Goal: Check status

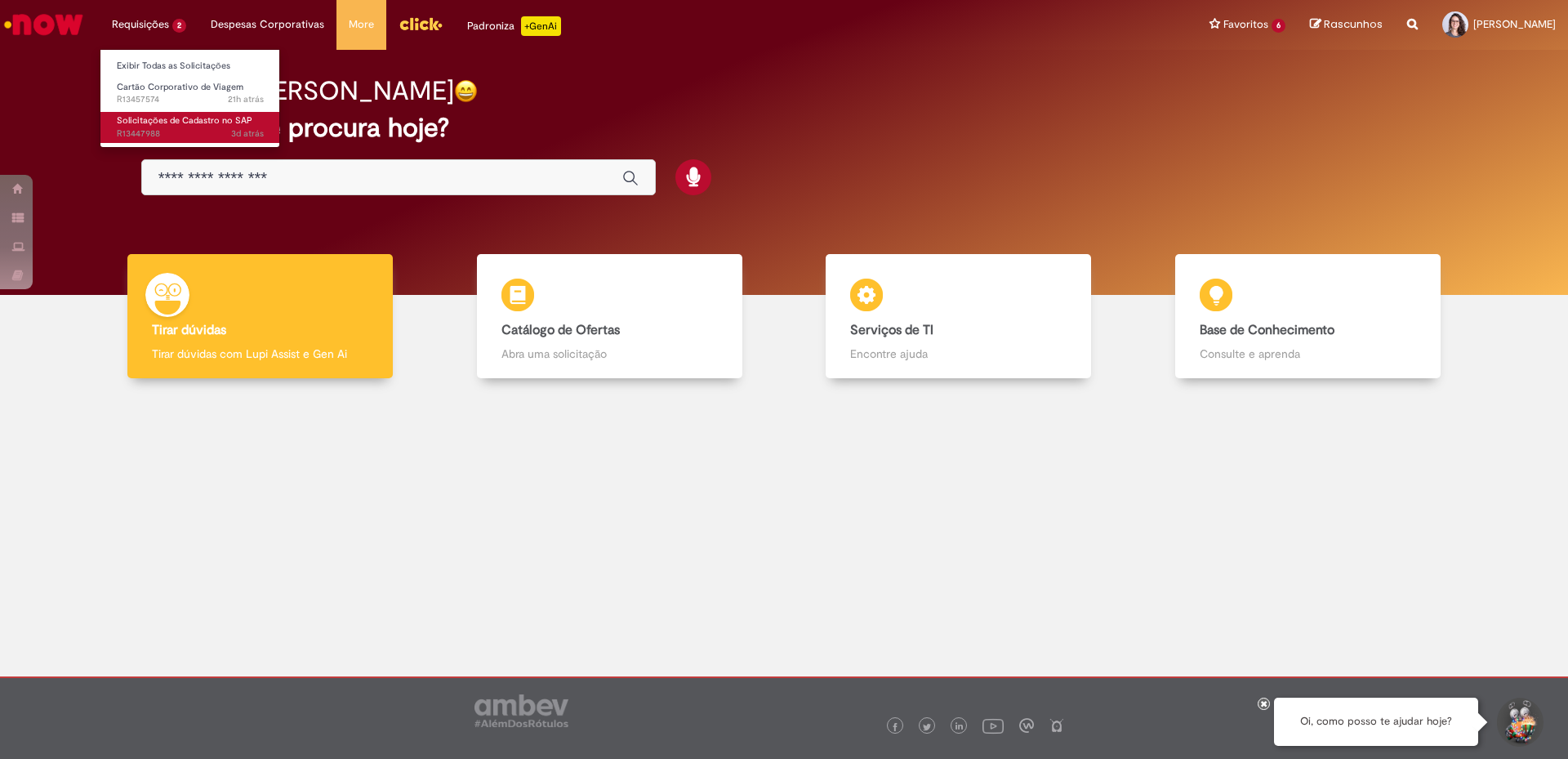
click at [150, 131] on span "3d atrás 3 dias atrás R13447988" at bounding box center [191, 134] width 147 height 13
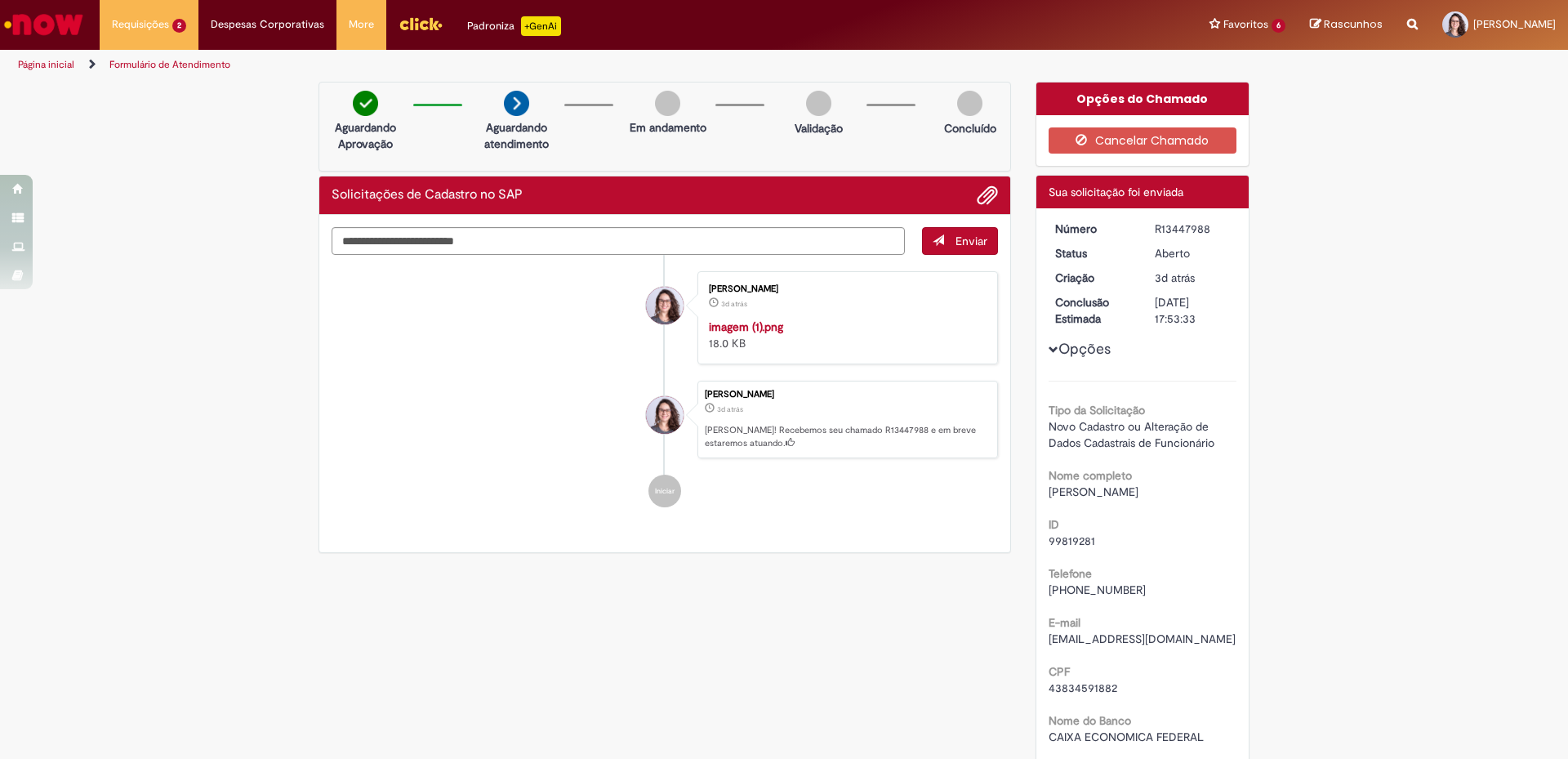
drag, startPoint x: 1200, startPoint y: 229, endPoint x: 1147, endPoint y: 230, distance: 53.0
click at [1147, 230] on dd "R13447988" at bounding box center [1193, 228] width 100 height 16
click at [1155, 230] on div "R13447988" at bounding box center [1193, 228] width 76 height 16
drag, startPoint x: 1211, startPoint y: 228, endPoint x: 1145, endPoint y: 229, distance: 66.0
click at [1145, 229] on dd "R13447988" at bounding box center [1193, 228] width 100 height 16
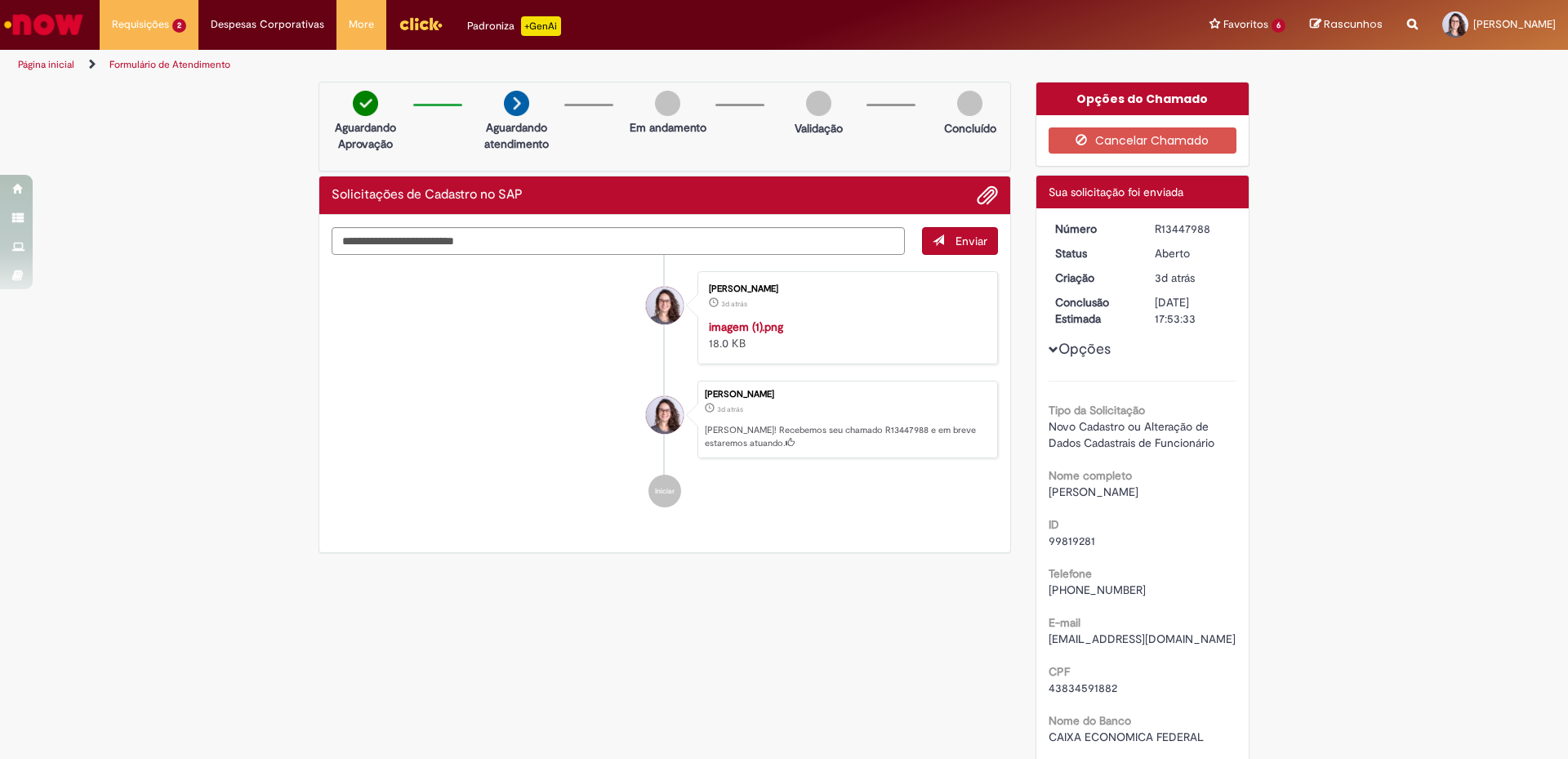
copy div "R13447988"
click at [375, 460] on li "[PERSON_NAME] 3d atrás 3 dias atrás [PERSON_NAME]! Recebemos seu chamado R13447…" at bounding box center [664, 419] width 666 height 78
drag, startPoint x: 392, startPoint y: 218, endPoint x: 435, endPoint y: 203, distance: 45.5
click at [435, 203] on div "Solicitações de Cadastro no SAP Enviar [PERSON_NAME] 3d atrás 3 dias atrás imag…" at bounding box center [665, 364] width 692 height 379
